Goal: Answer question/provide support: Share knowledge or assist other users

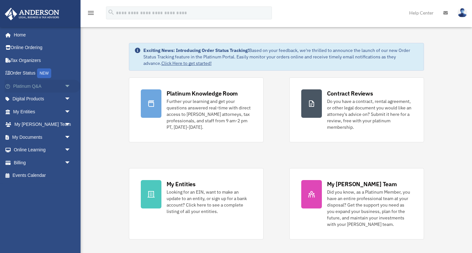
click at [57, 83] on link "Platinum Q&A arrow_drop_down" at bounding box center [43, 86] width 76 height 13
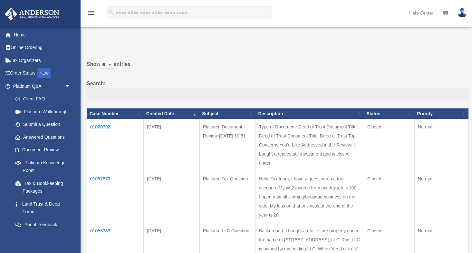
click at [96, 130] on td "01060392" at bounding box center [115, 145] width 57 height 52
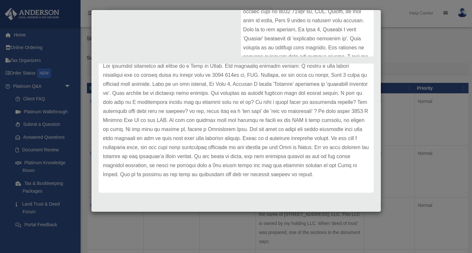
scroll to position [26, 0]
drag, startPoint x: 218, startPoint y: 96, endPoint x: 242, endPoint y: 99, distance: 24.4
click at [242, 99] on p at bounding box center [236, 120] width 266 height 117
drag, startPoint x: 220, startPoint y: 94, endPoint x: 274, endPoint y: 95, distance: 54.1
click at [274, 95] on p at bounding box center [236, 120] width 266 height 117
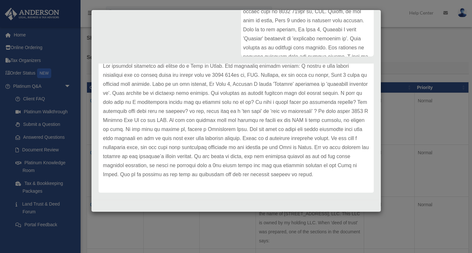
click at [170, 101] on p at bounding box center [236, 120] width 266 height 117
drag, startPoint x: 206, startPoint y: 121, endPoint x: 217, endPoint y: 120, distance: 11.6
click at [217, 120] on p at bounding box center [236, 120] width 266 height 117
drag, startPoint x: 110, startPoint y: 129, endPoint x: 104, endPoint y: 126, distance: 6.8
click at [104, 126] on p at bounding box center [236, 120] width 266 height 117
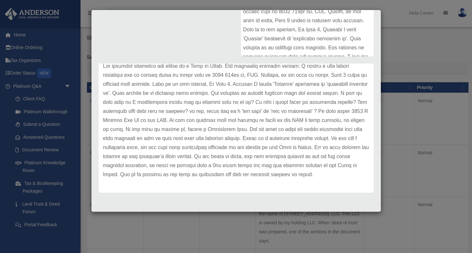
click at [127, 133] on p at bounding box center [236, 120] width 266 height 117
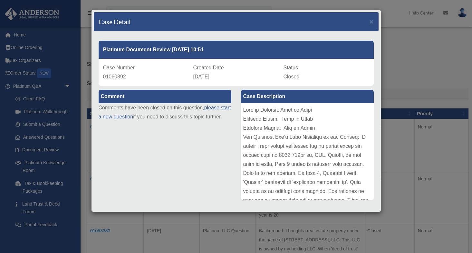
scroll to position [0, 0]
click at [370, 24] on span "×" at bounding box center [372, 21] width 4 height 7
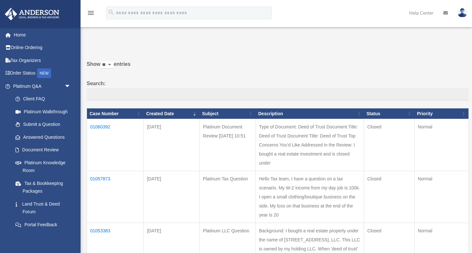
click at [93, 14] on icon "menu" at bounding box center [91, 13] width 8 height 8
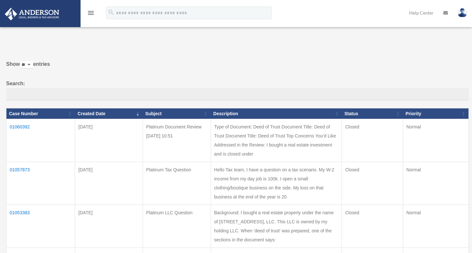
click at [457, 17] on link at bounding box center [462, 12] width 19 height 28
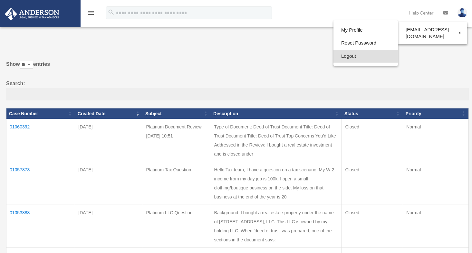
click at [359, 53] on link "Logout" at bounding box center [365, 56] width 64 height 13
